Goal: Task Accomplishment & Management: Manage account settings

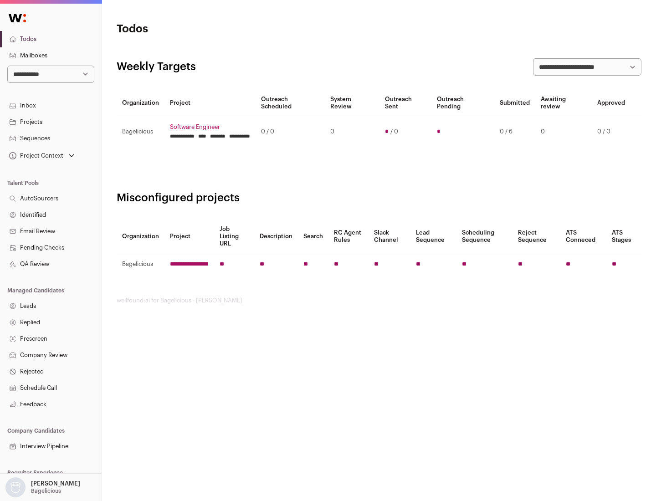
click at [51, 122] on link "Projects" at bounding box center [51, 122] width 102 height 16
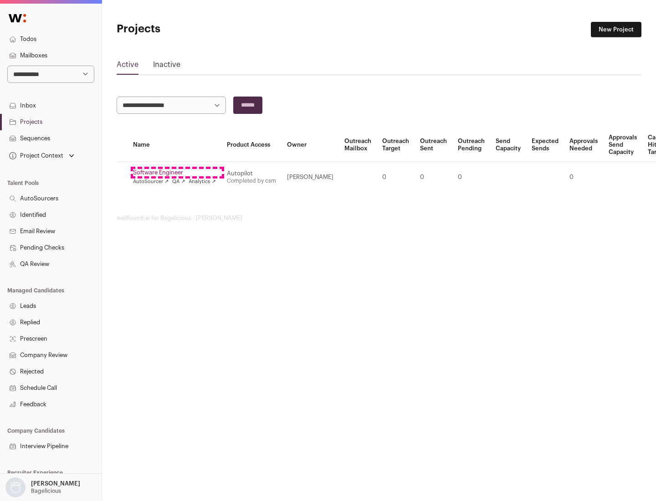
click at [177, 173] on link "Software Engineer" at bounding box center [174, 172] width 83 height 7
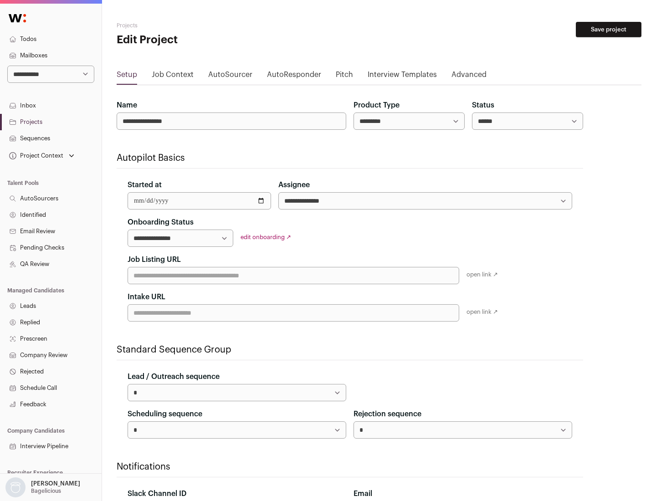
click at [609, 30] on button "Save project" at bounding box center [609, 29] width 66 height 15
